Goal: Information Seeking & Learning: Learn about a topic

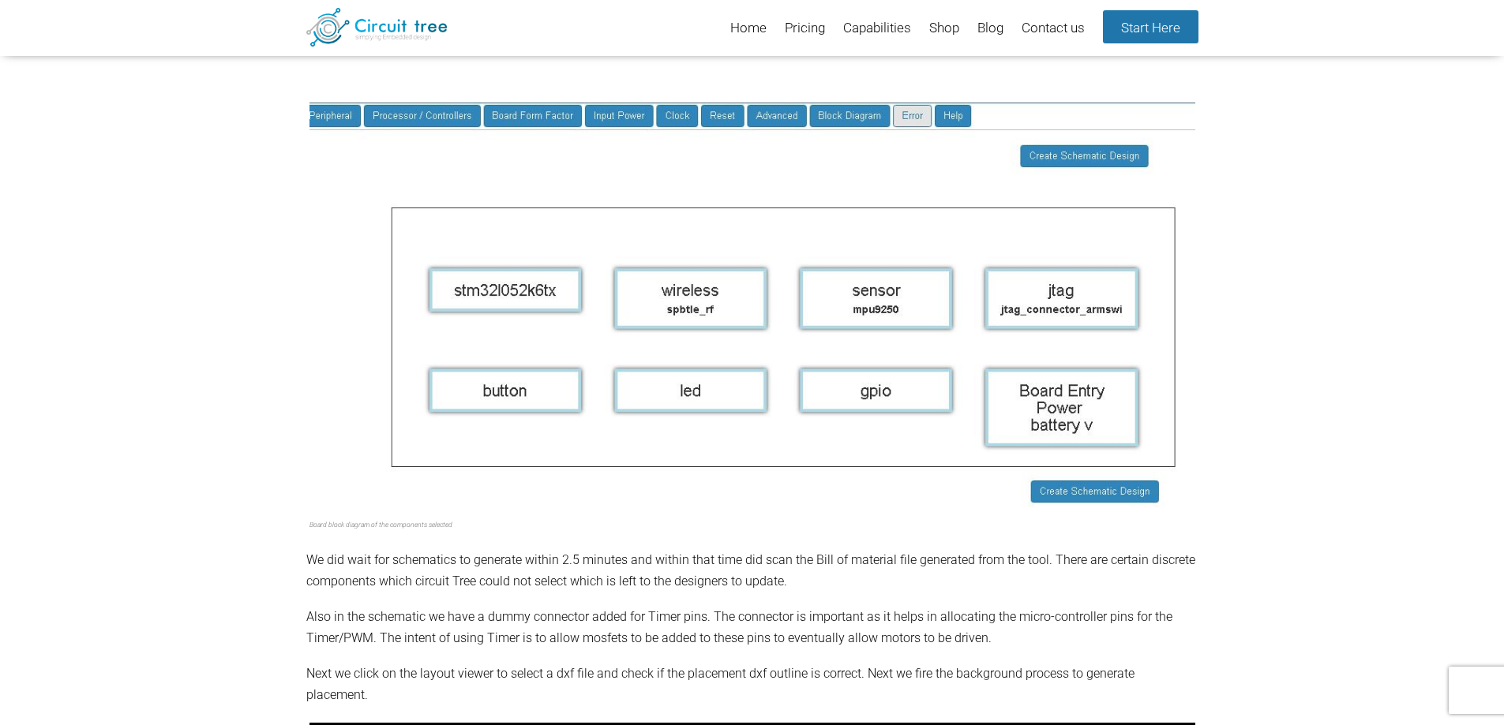
scroll to position [1241, 0]
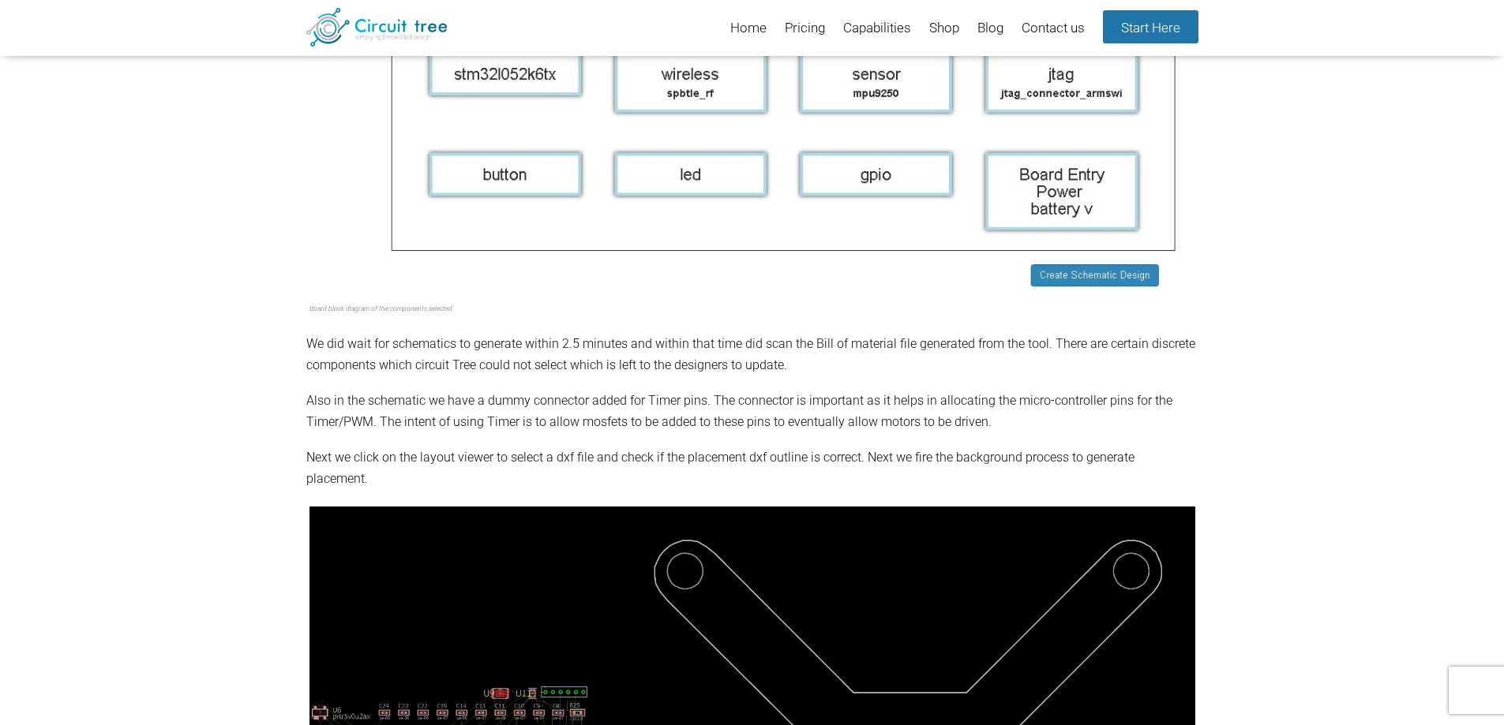
click at [485, 433] on p "Also in the schematic we have a dummy connector added for Timer pins. The conne…" at bounding box center [752, 411] width 892 height 43
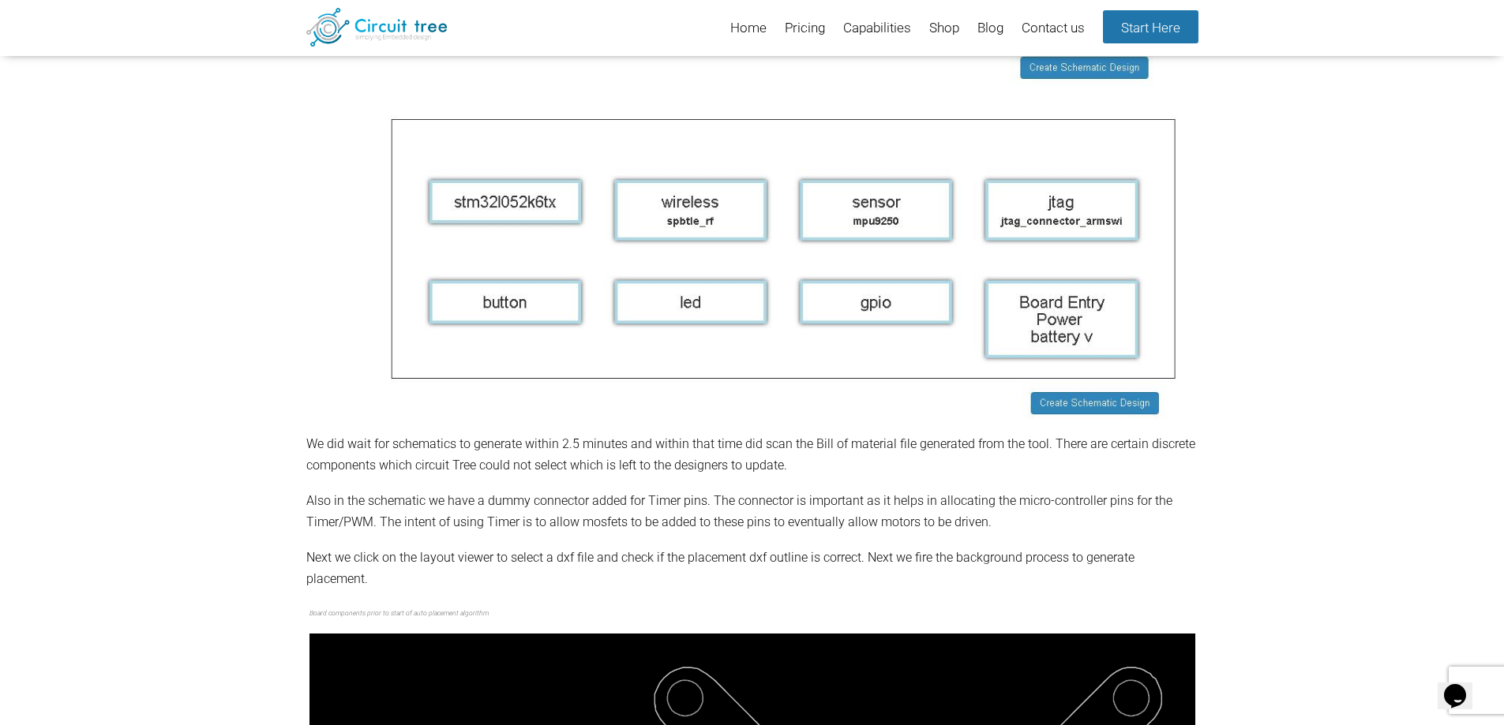
scroll to position [0, 0]
click at [319, 318] on img at bounding box center [752, 222] width 886 height 416
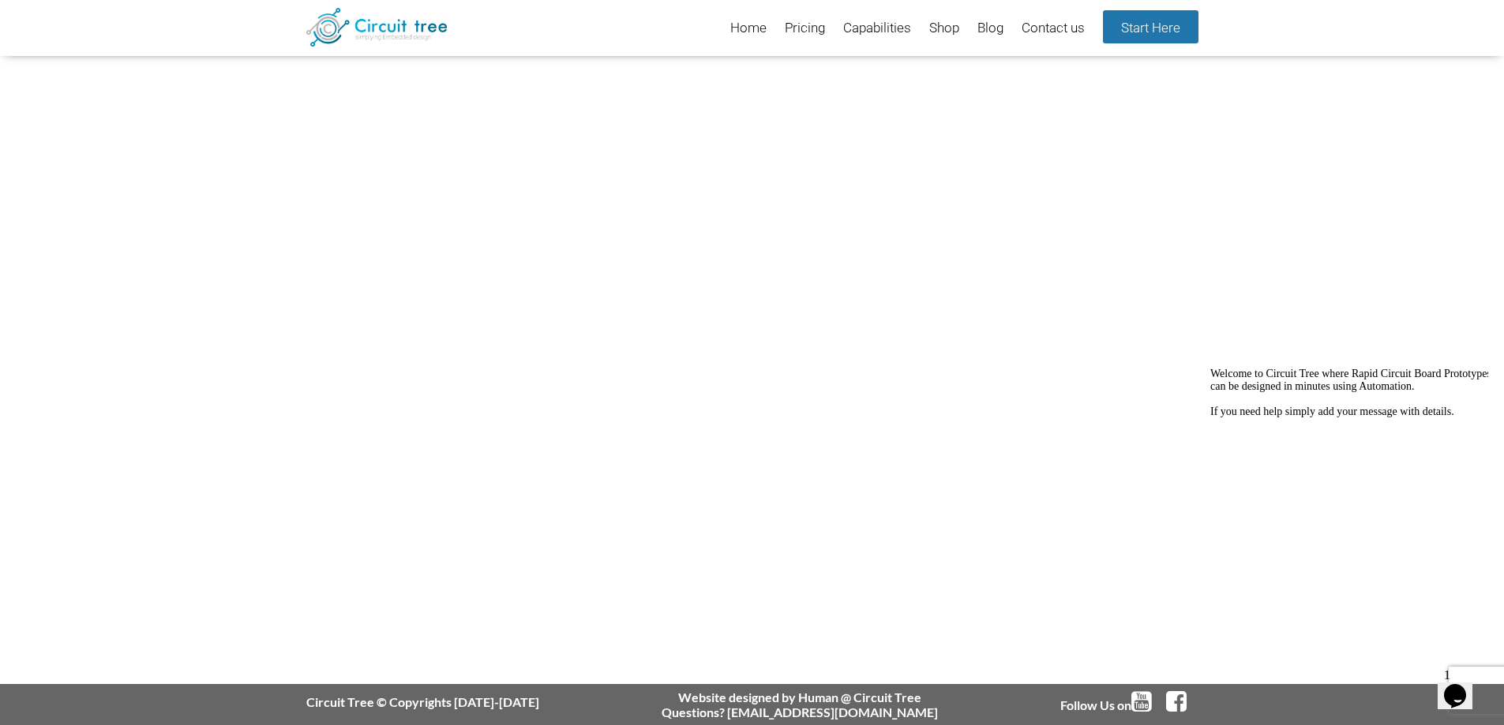
scroll to position [9651, 0]
click at [1463, 684] on icon "$i18n('chat', 'chat_widget')" at bounding box center [1455, 696] width 22 height 24
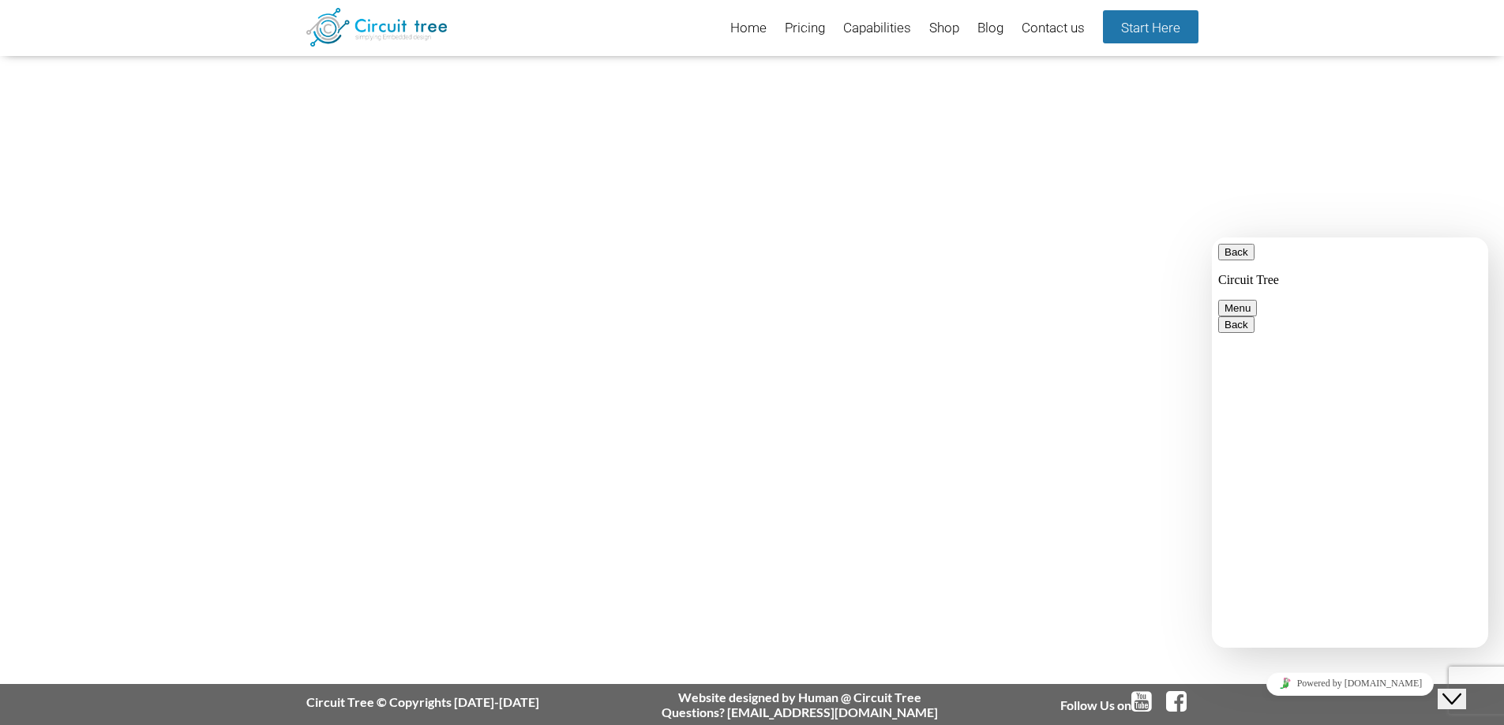
click at [1212, 238] on textarea at bounding box center [1212, 238] width 0 height 0
click at [1235, 255] on button "Back" at bounding box center [1236, 252] width 36 height 17
click at [1453, 690] on icon "Close Chat This icon closes the chat window." at bounding box center [1451, 699] width 19 height 19
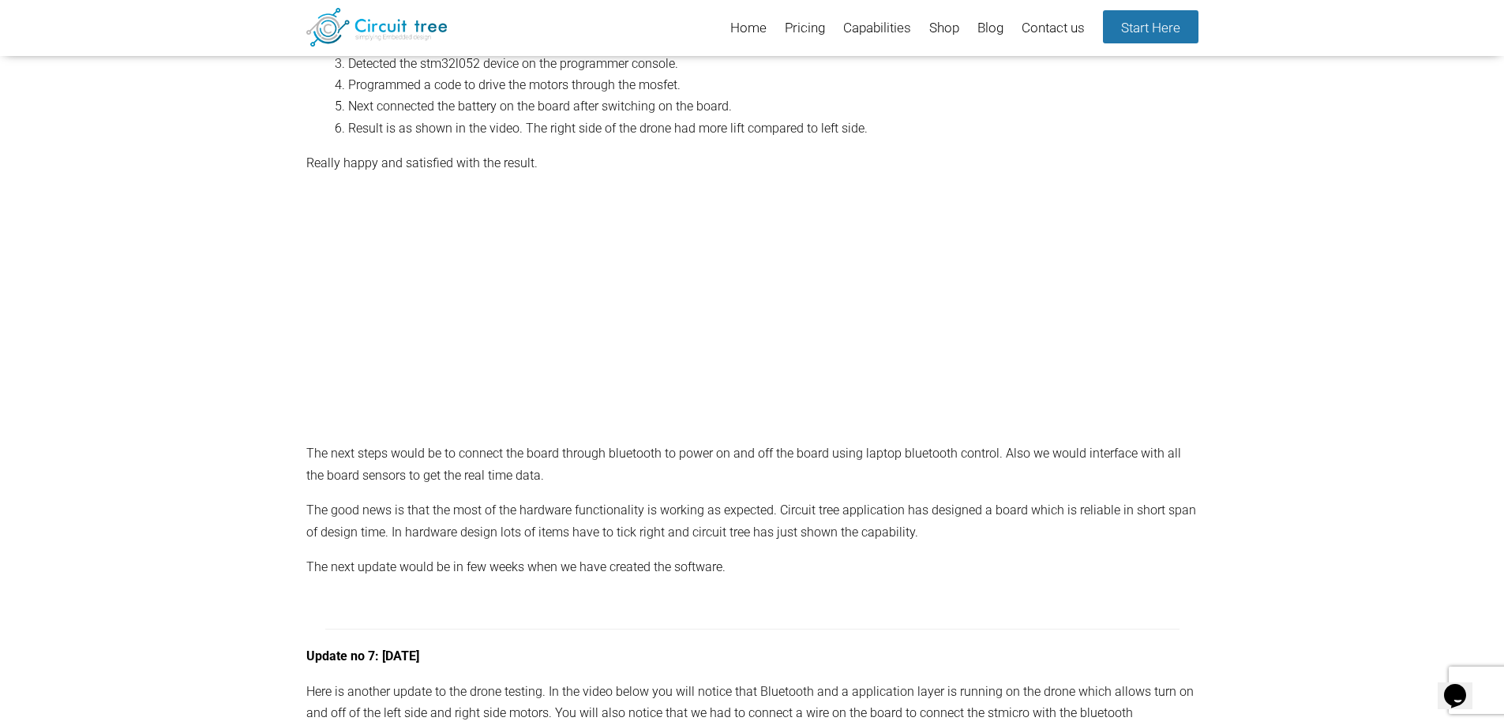
scroll to position [7757, 0]
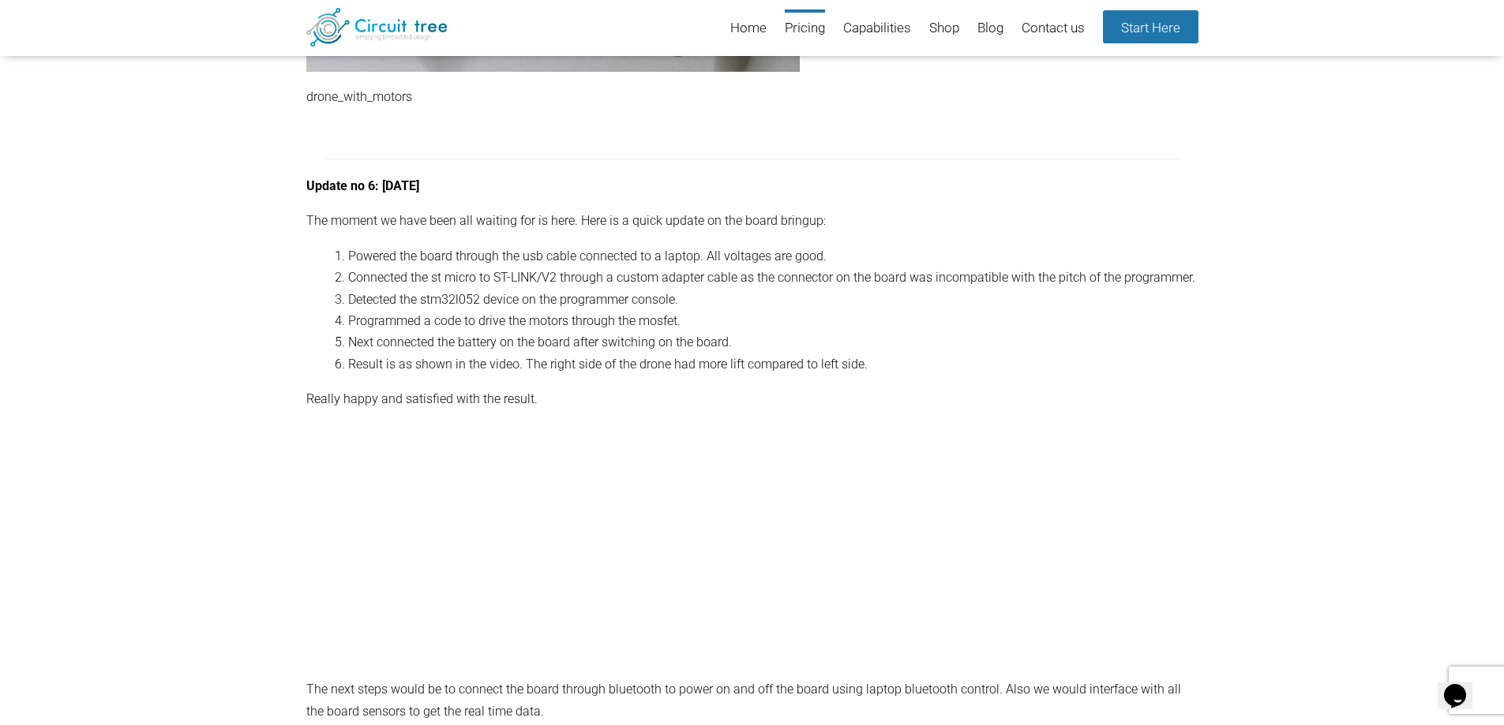
click at [806, 30] on link "Pricing" at bounding box center [805, 28] width 40 height 39
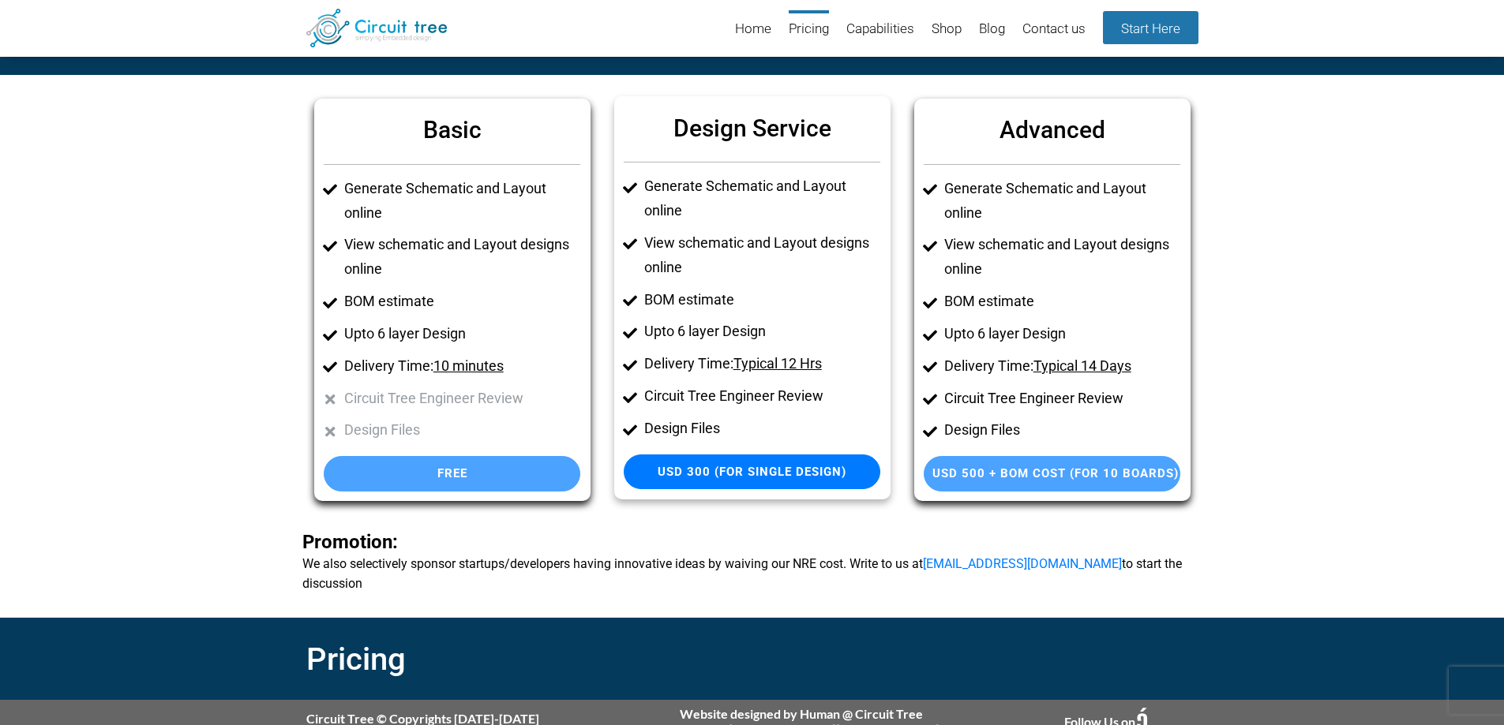
scroll to position [62, 0]
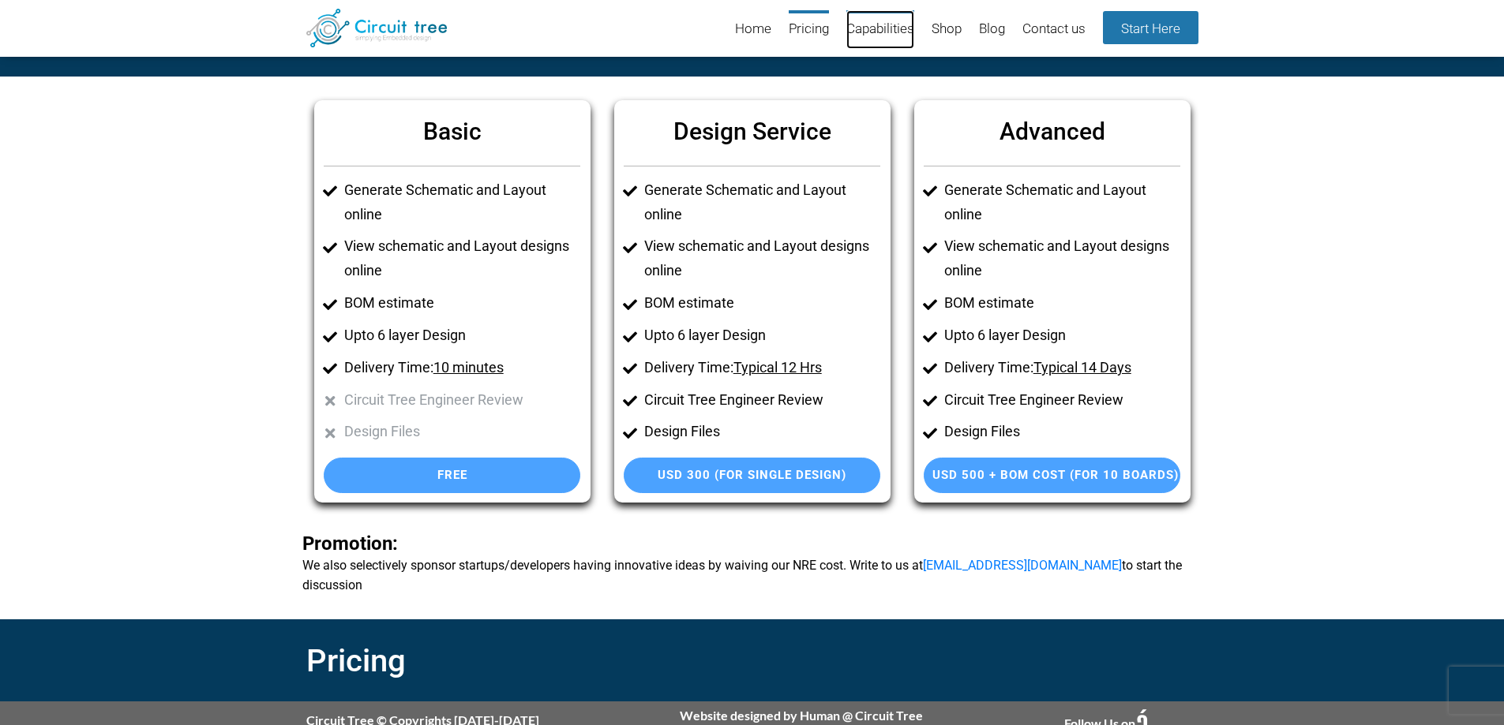
click at [877, 33] on link "Capabilities" at bounding box center [880, 29] width 68 height 39
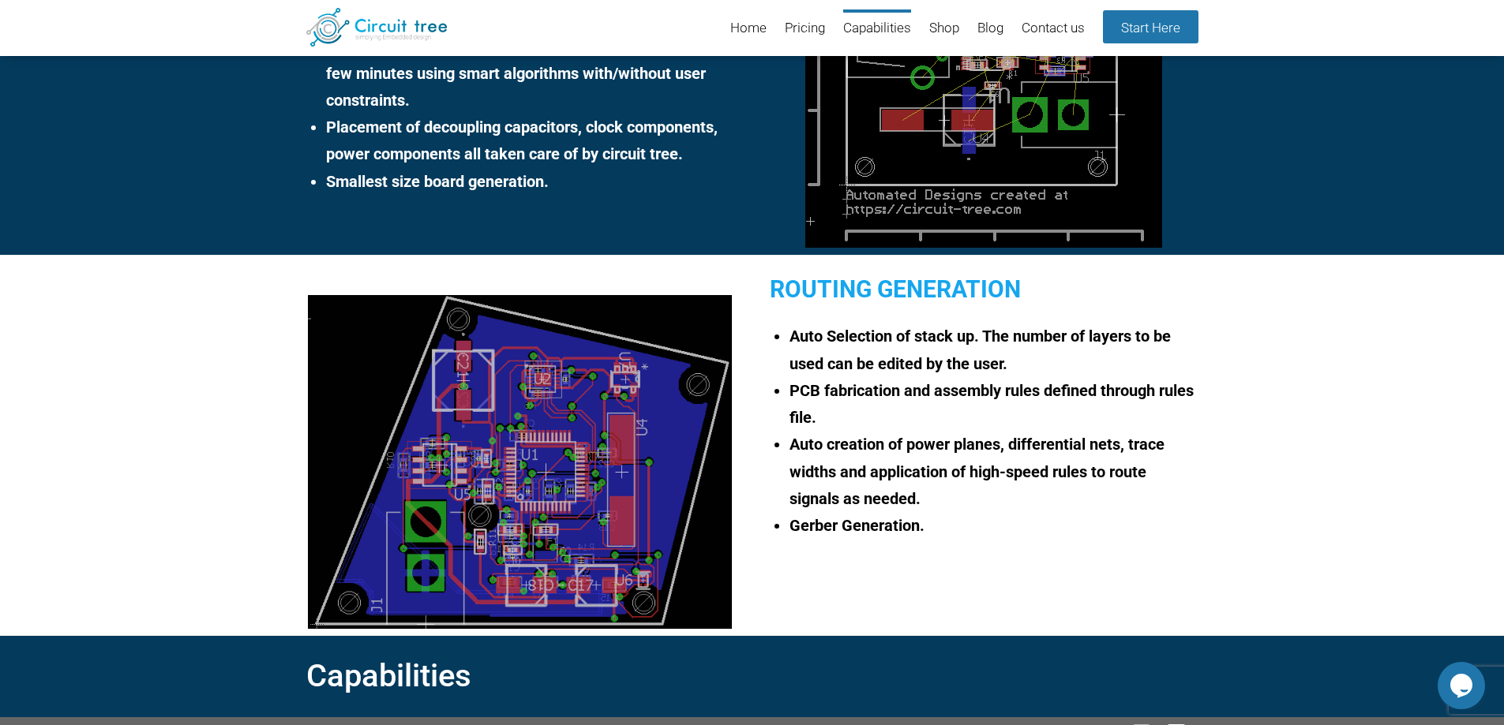
scroll to position [1189, 0]
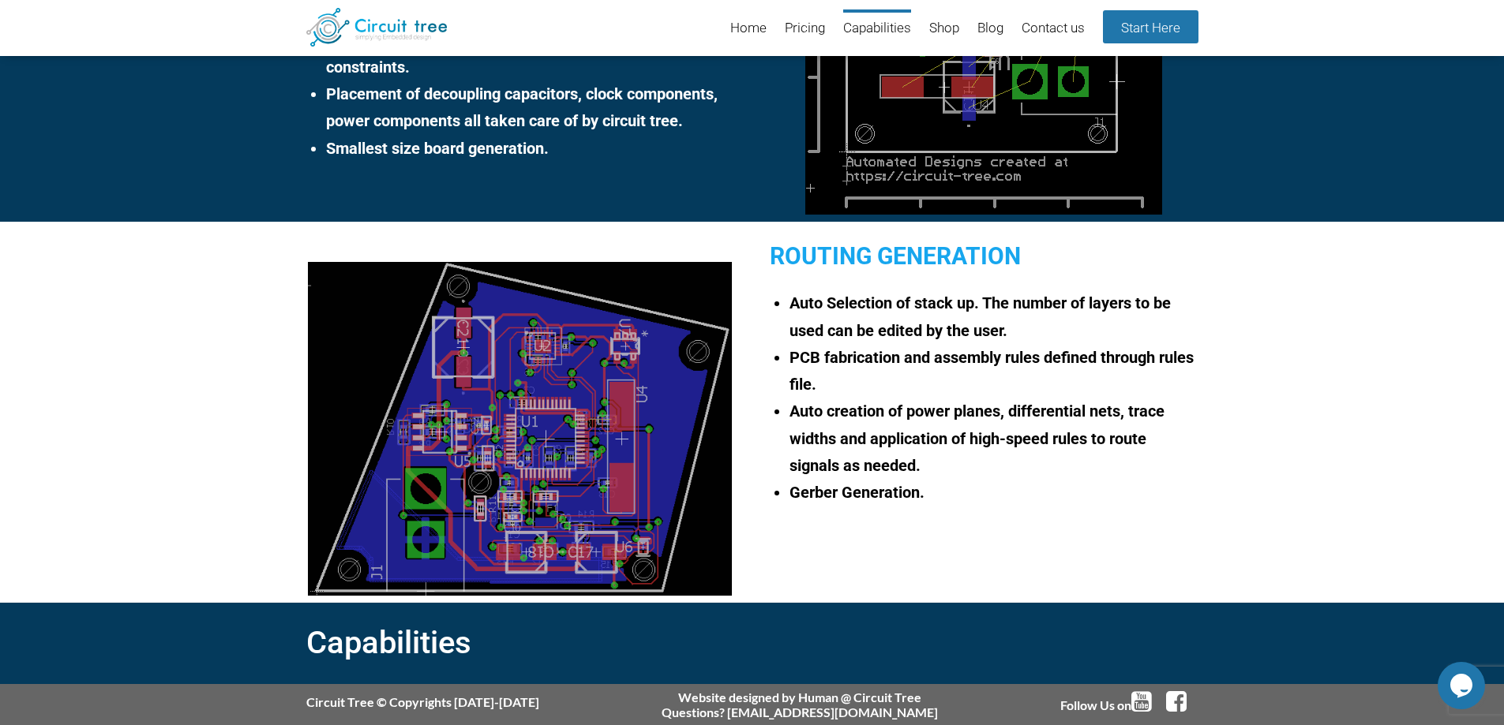
click at [807, 569] on div "Routing Generation Auto Selection of stack up. The number of layers to be used …" at bounding box center [752, 412] width 1504 height 381
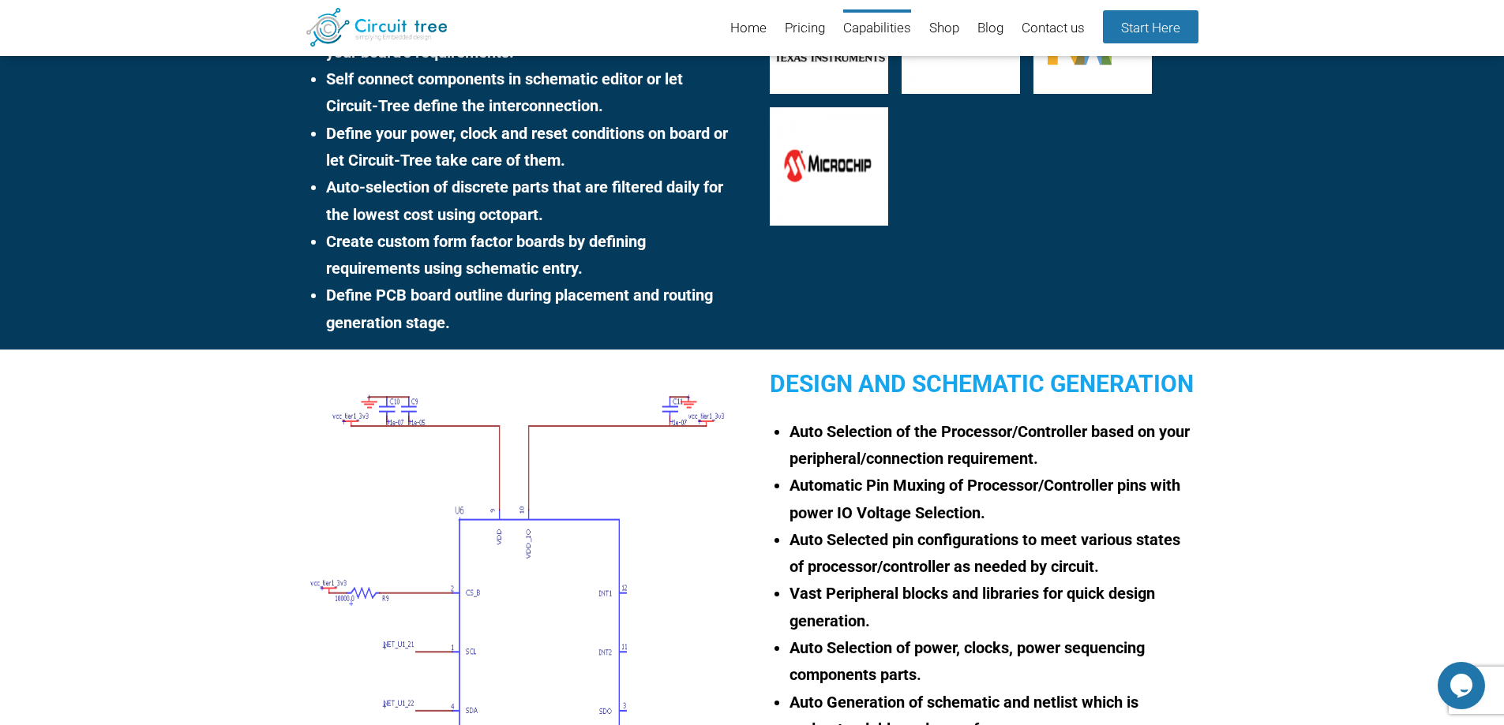
scroll to position [0, 0]
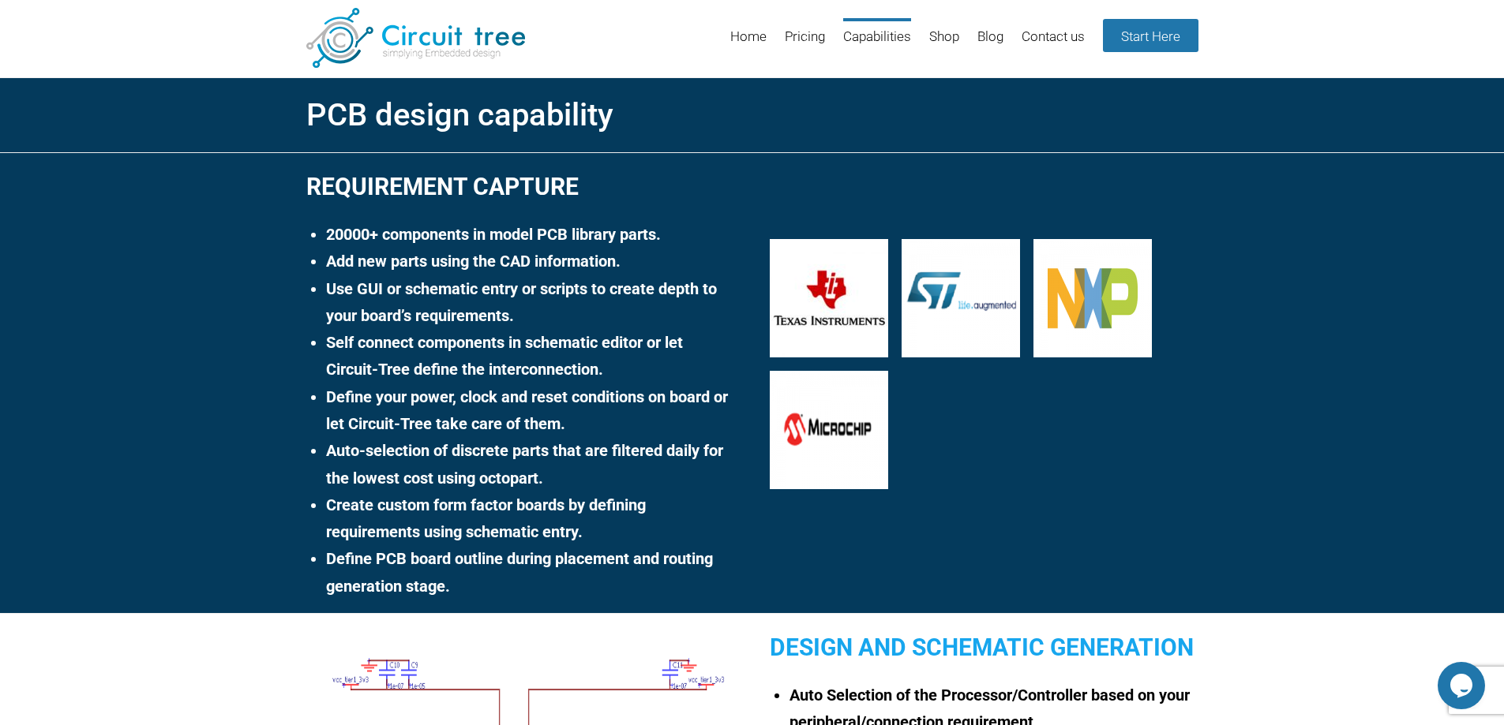
click at [366, 101] on h1 "PCB design capability" at bounding box center [752, 115] width 892 height 47
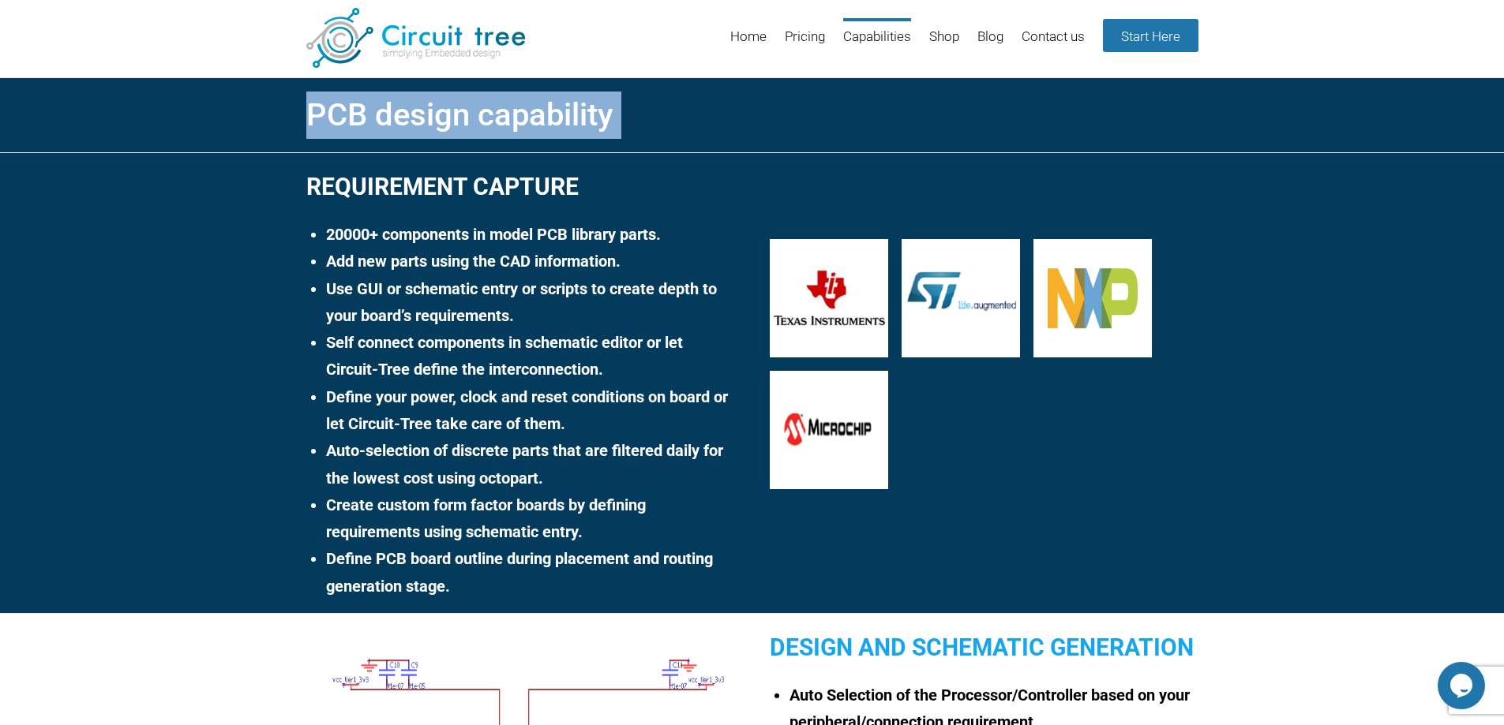
click at [366, 101] on h1 "PCB design capability" at bounding box center [752, 115] width 892 height 47
copy div "PCB design capability"
